Goal: Find contact information: Find contact information

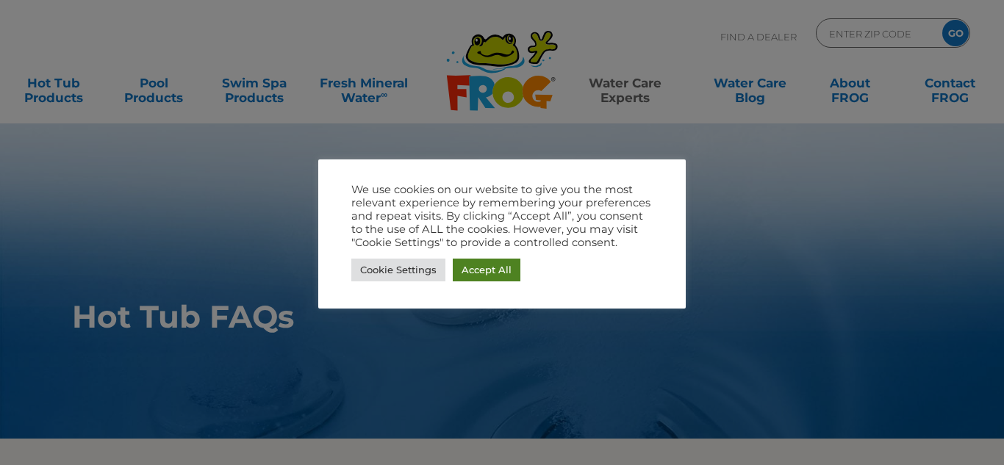
click at [493, 268] on link "Accept All" at bounding box center [487, 270] width 68 height 23
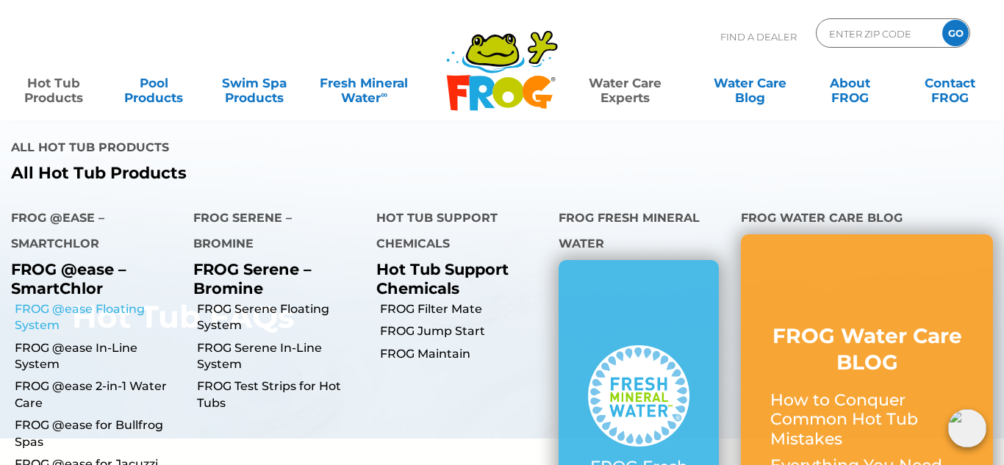
click at [90, 301] on link "FROG @ease Floating System" at bounding box center [99, 317] width 168 height 33
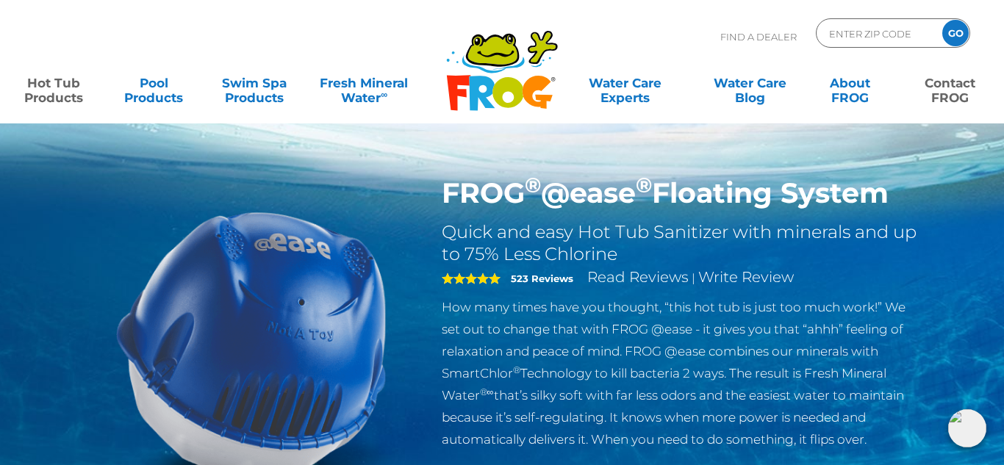
click at [949, 91] on link "Contact FROG" at bounding box center [950, 82] width 78 height 29
